Goal: Task Accomplishment & Management: Manage account settings

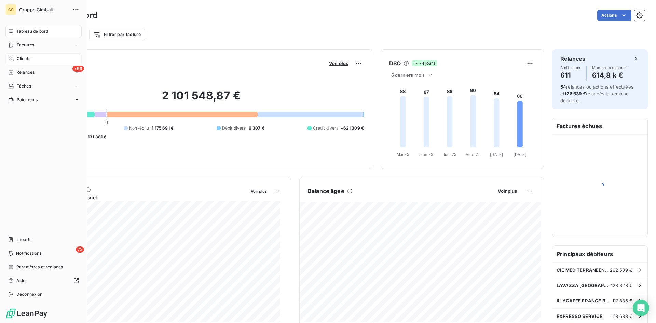
click at [17, 59] on span "Clients" at bounding box center [24, 59] width 14 height 6
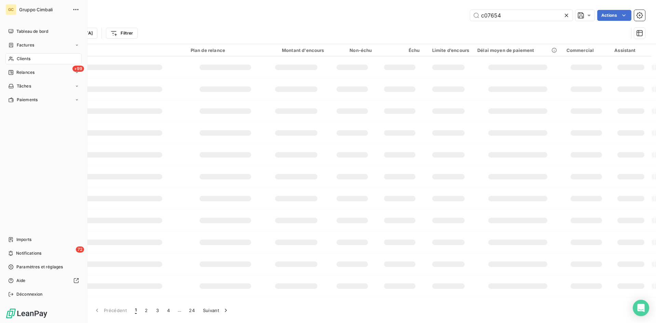
type input "c07654"
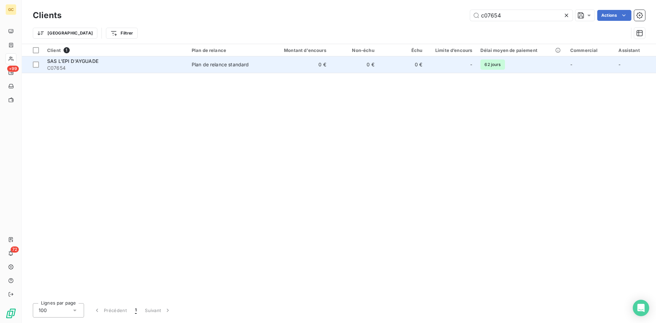
click at [53, 63] on span "SAS L'EPI D'AYGUADE" at bounding box center [72, 61] width 51 height 6
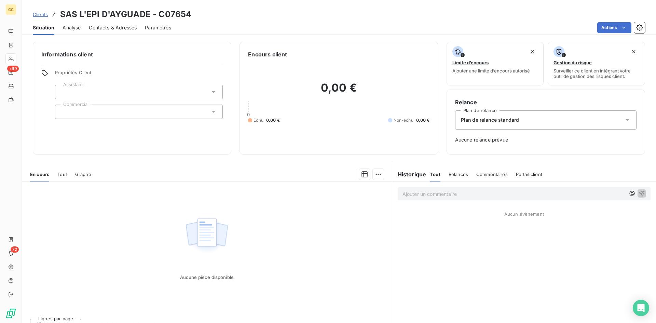
click at [108, 27] on span "Contacts & Adresses" at bounding box center [113, 27] width 48 height 7
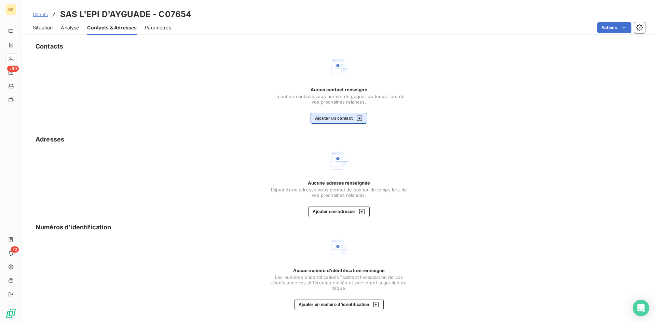
click at [339, 118] on button "Ajouter un contact" at bounding box center [339, 118] width 57 height 11
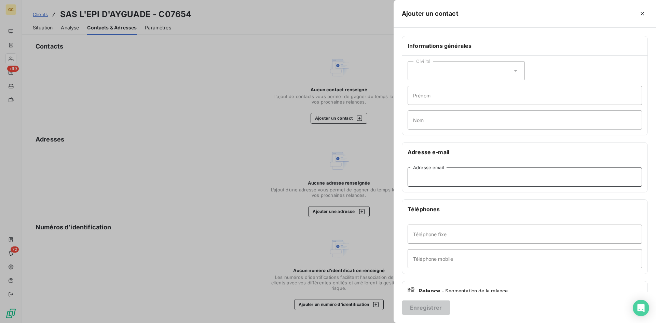
paste input "[EMAIL_ADDRESS][DOMAIN_NAME]"
type input "[EMAIL_ADDRESS][DOMAIN_NAME]"
click at [433, 304] on button "Enregistrer" at bounding box center [426, 307] width 49 height 14
